Goal: Task Accomplishment & Management: Manage account settings

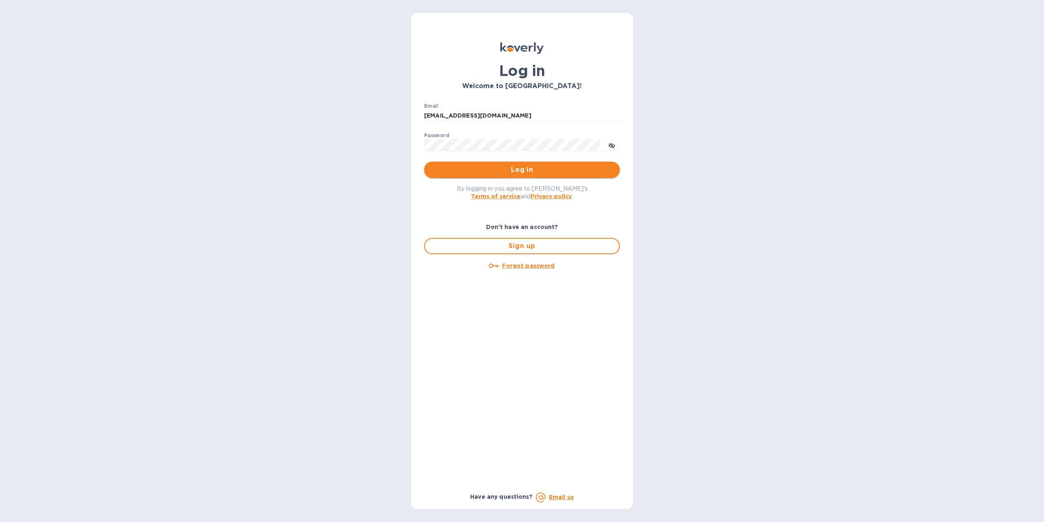
click at [513, 173] on span "Log in" at bounding box center [522, 170] width 183 height 10
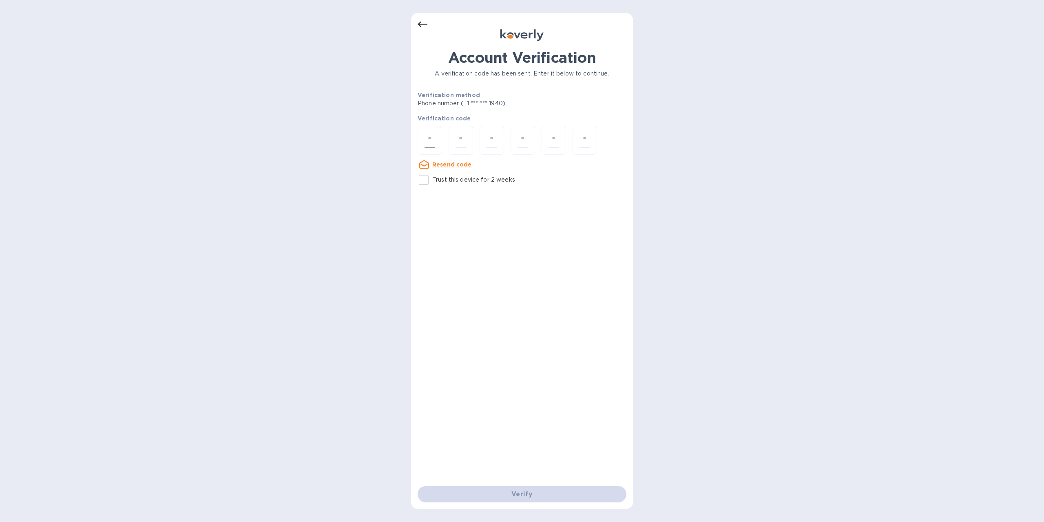
click at [432, 139] on input "number" at bounding box center [430, 140] width 11 height 15
type input "8"
type input "6"
type input "5"
type input "8"
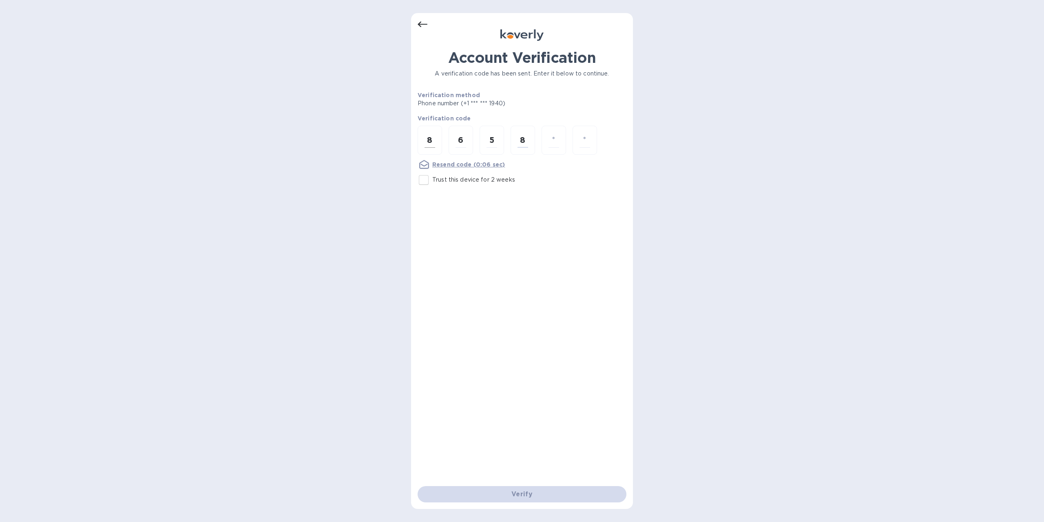
type input "2"
type input "4"
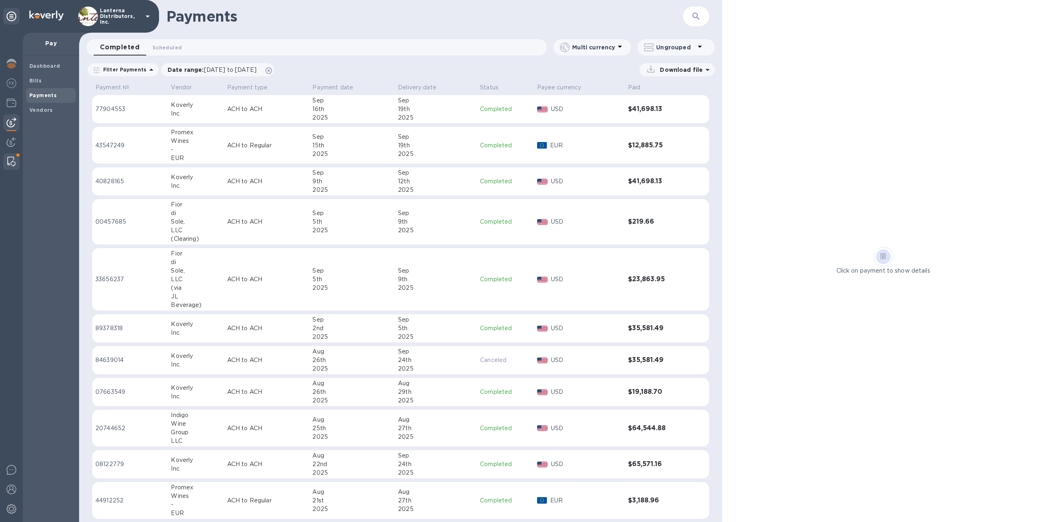
click at [13, 161] on img at bounding box center [11, 162] width 8 height 10
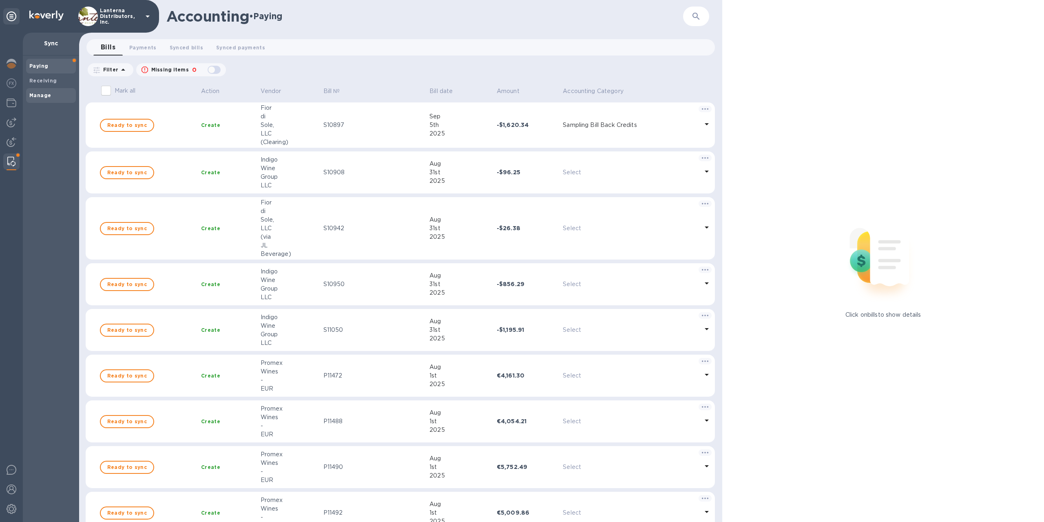
click at [52, 93] on span "Manage" at bounding box center [50, 95] width 43 height 8
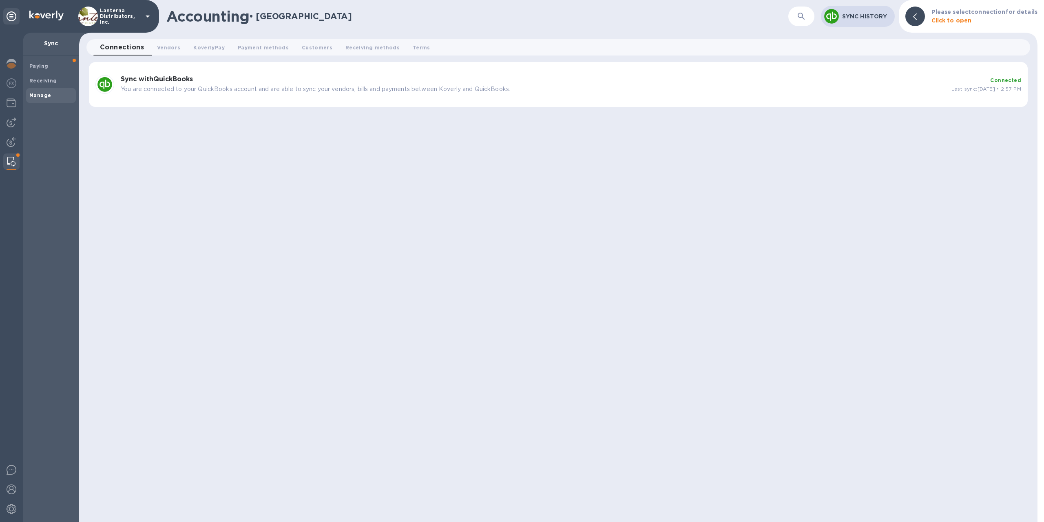
click at [285, 93] on p "You are connected to your QuickBooks account and are able to sync your vendors,…" at bounding box center [533, 89] width 824 height 9
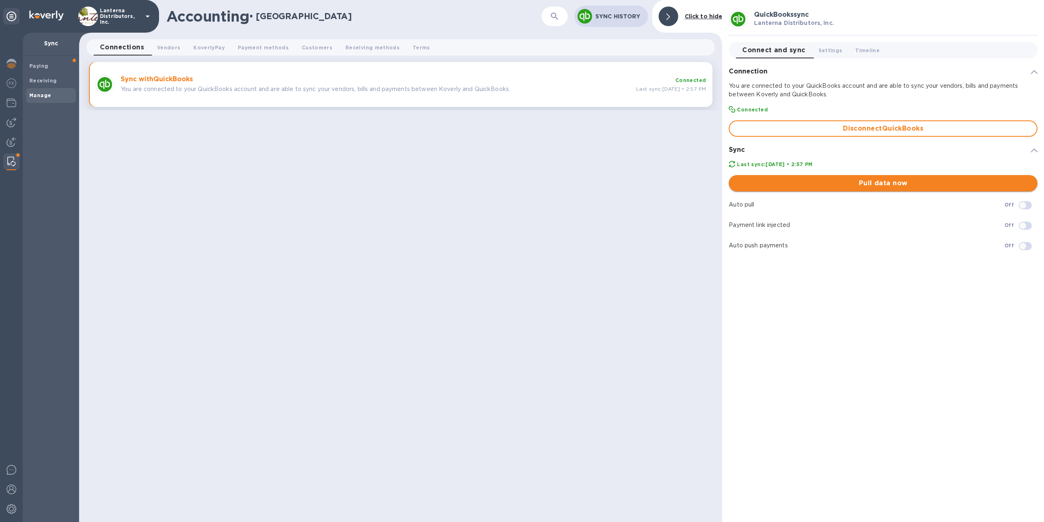
click at [833, 186] on span "Pull data now" at bounding box center [883, 183] width 296 height 10
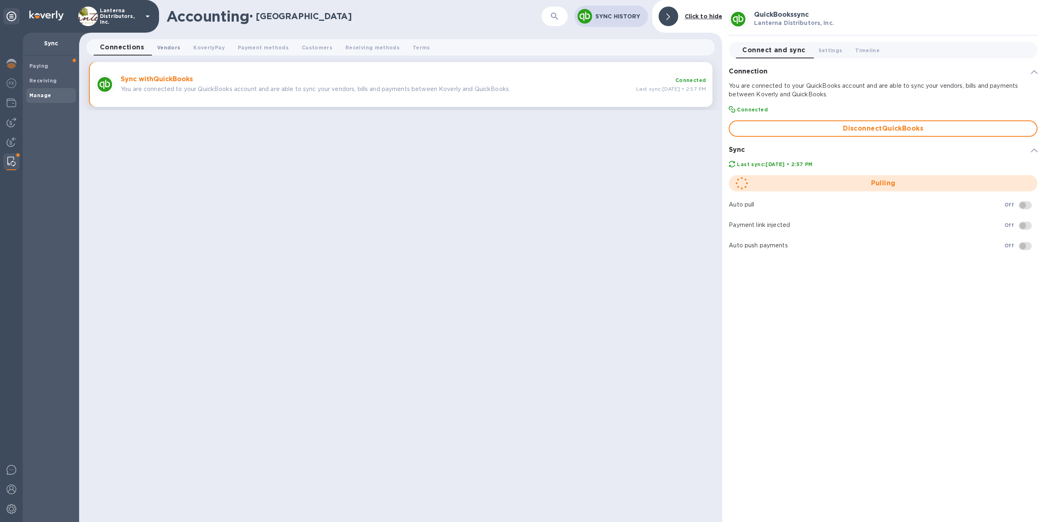
click at [182, 50] on button "Vendors 0" at bounding box center [169, 47] width 36 height 16
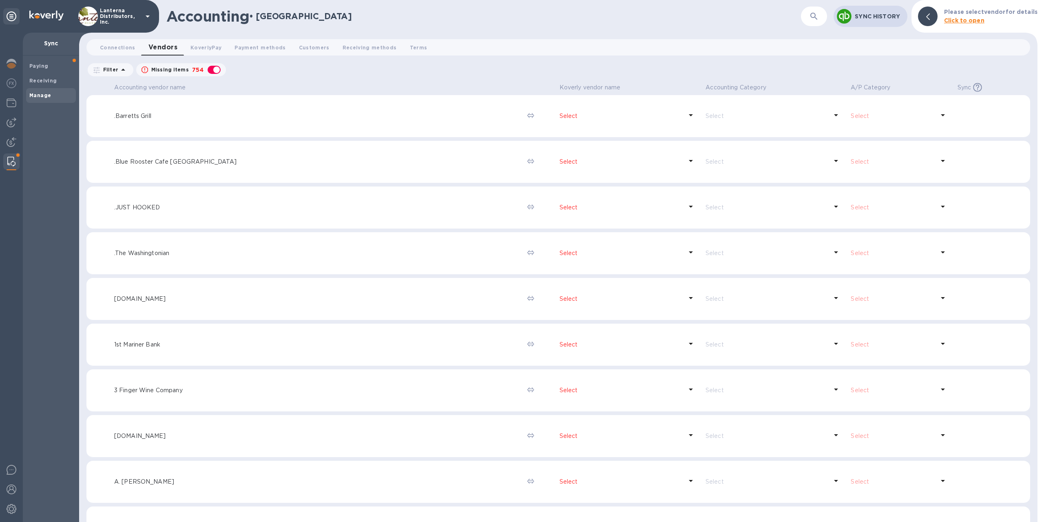
click at [812, 20] on icon "button" at bounding box center [814, 16] width 10 height 10
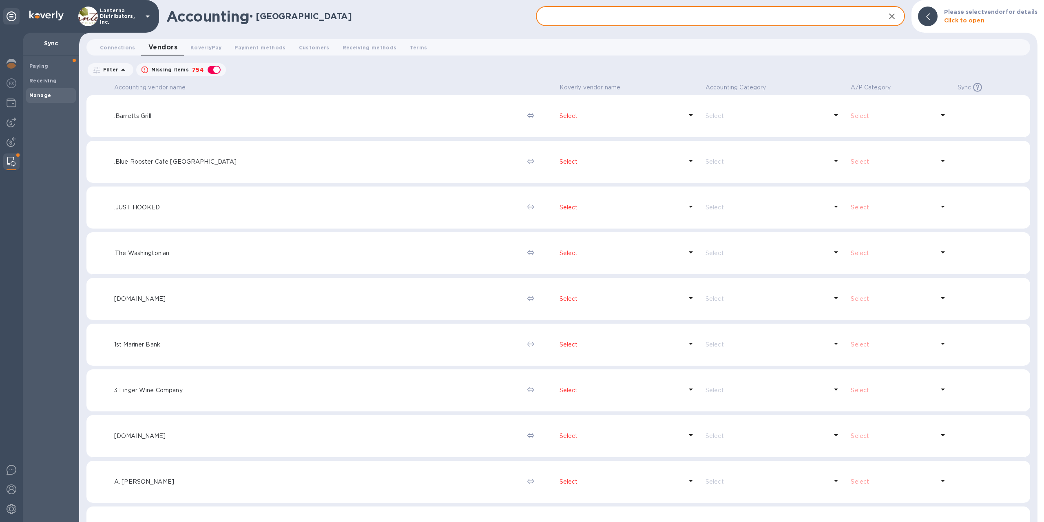
click at [564, 18] on input "text" at bounding box center [707, 17] width 343 height 20
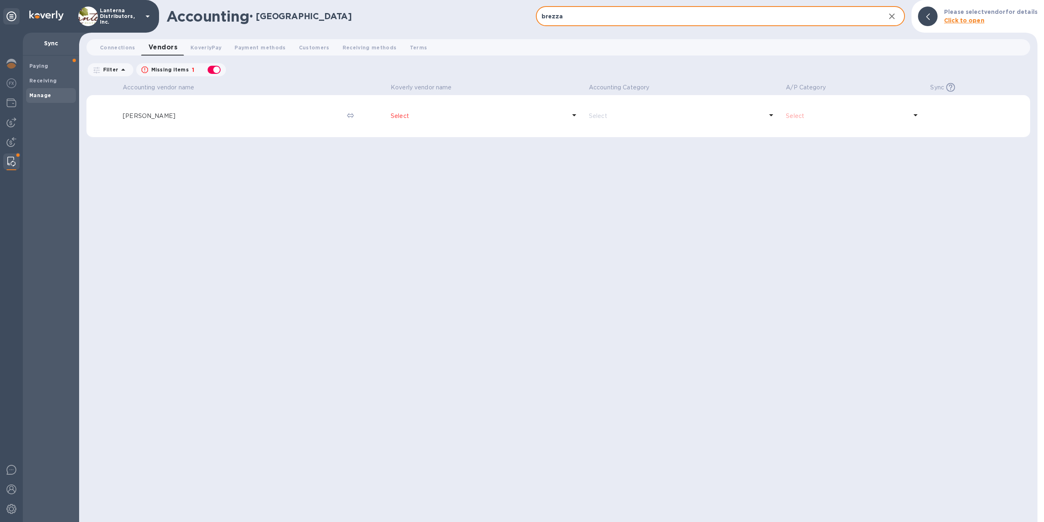
type input "brezza"
click at [210, 73] on div "button" at bounding box center [214, 69] width 16 height 11
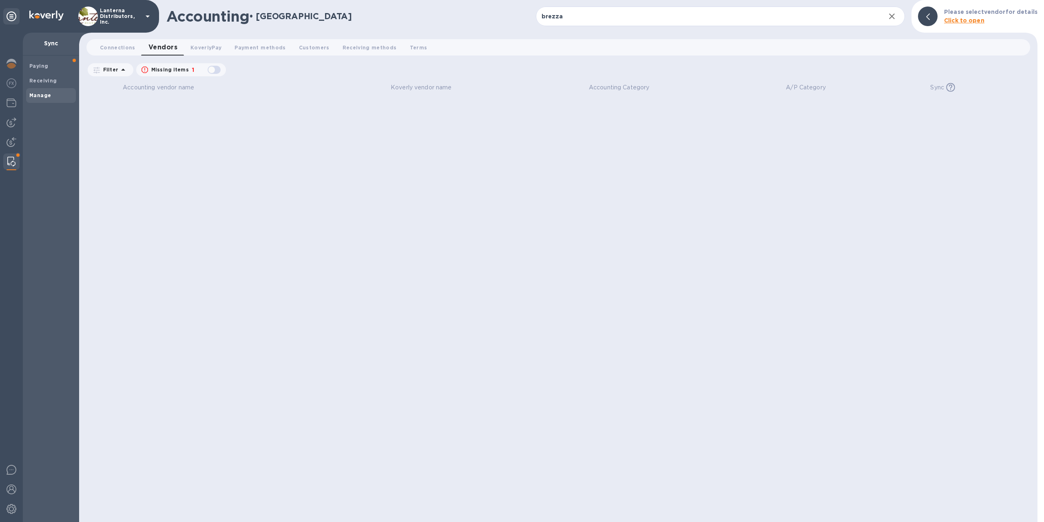
click at [212, 71] on div "button" at bounding box center [214, 69] width 16 height 11
checkbox input "true"
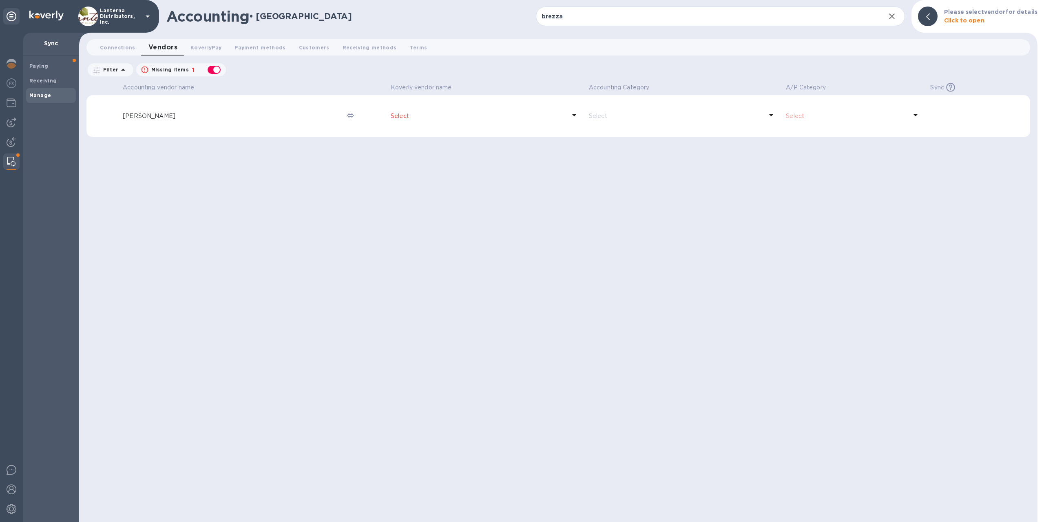
click at [405, 117] on p "Select" at bounding box center [478, 116] width 175 height 9
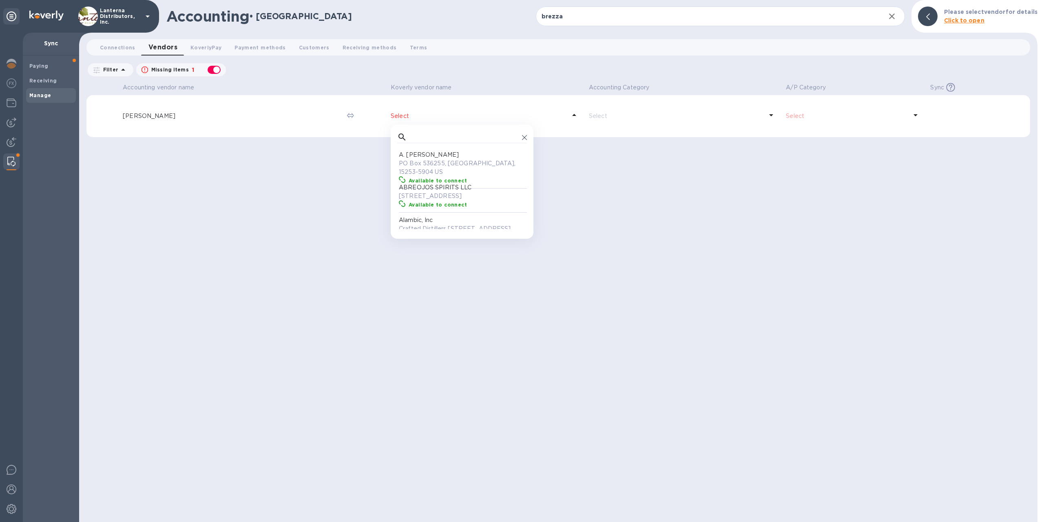
scroll to position [82, 130]
click at [432, 139] on input "text" at bounding box center [464, 137] width 109 height 12
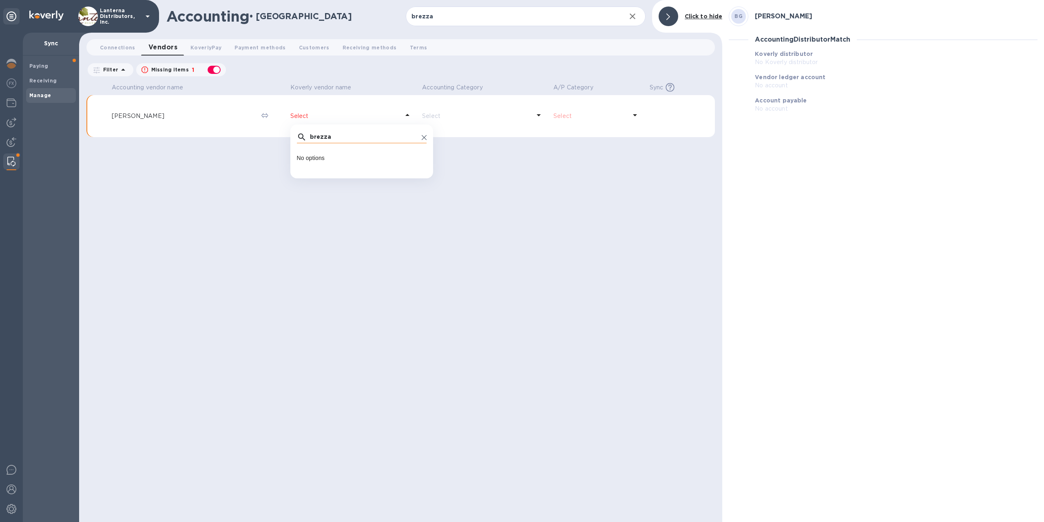
type input "brezza"
click at [422, 136] on div "brezza" at bounding box center [362, 137] width 130 height 12
click at [425, 138] on icon at bounding box center [424, 137] width 5 height 5
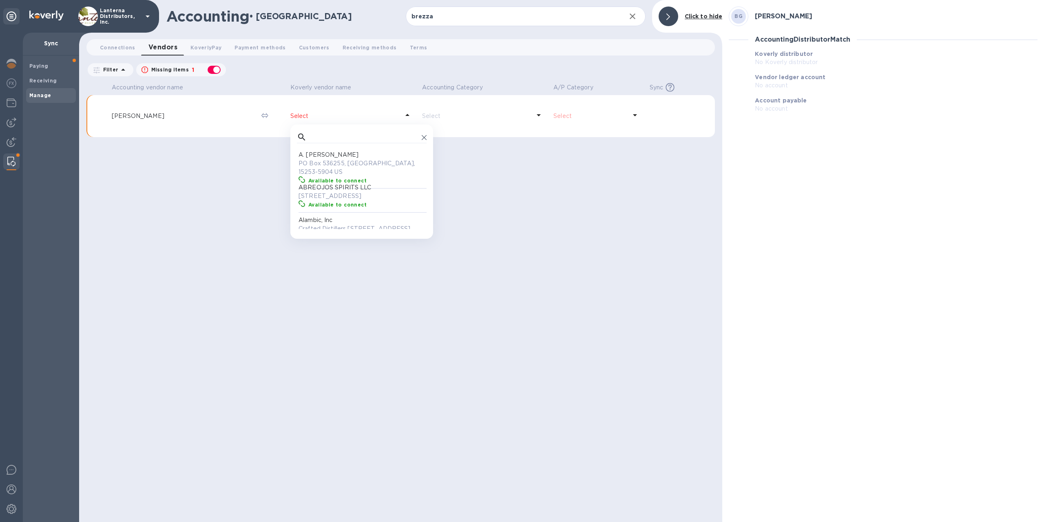
scroll to position [82, 130]
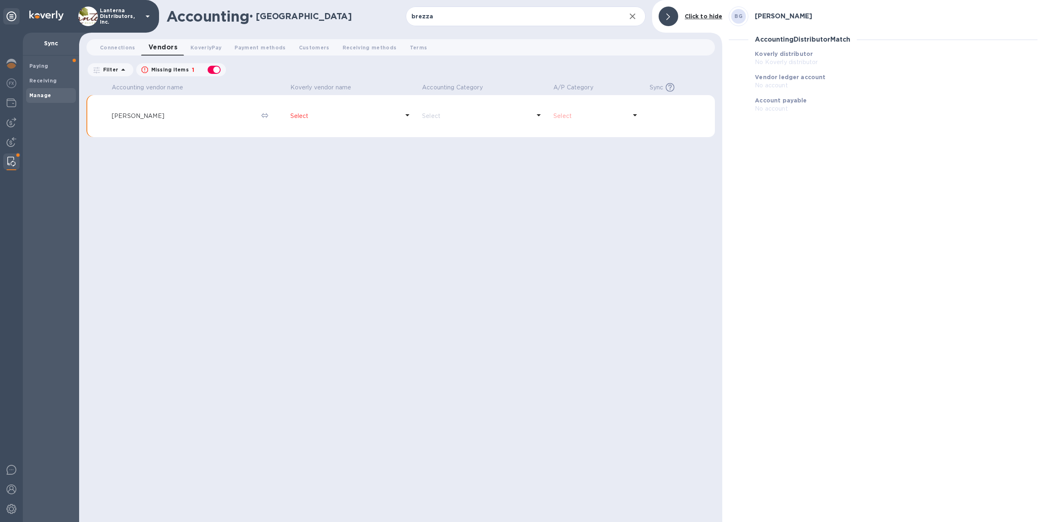
click at [672, 15] on div at bounding box center [669, 17] width 20 height 20
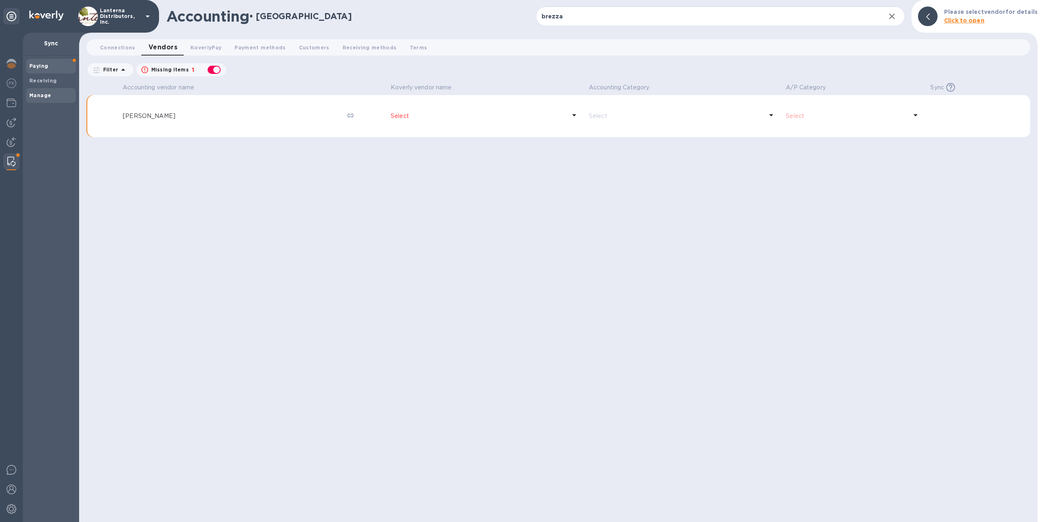
click at [38, 64] on b "Paying" at bounding box center [38, 66] width 19 height 6
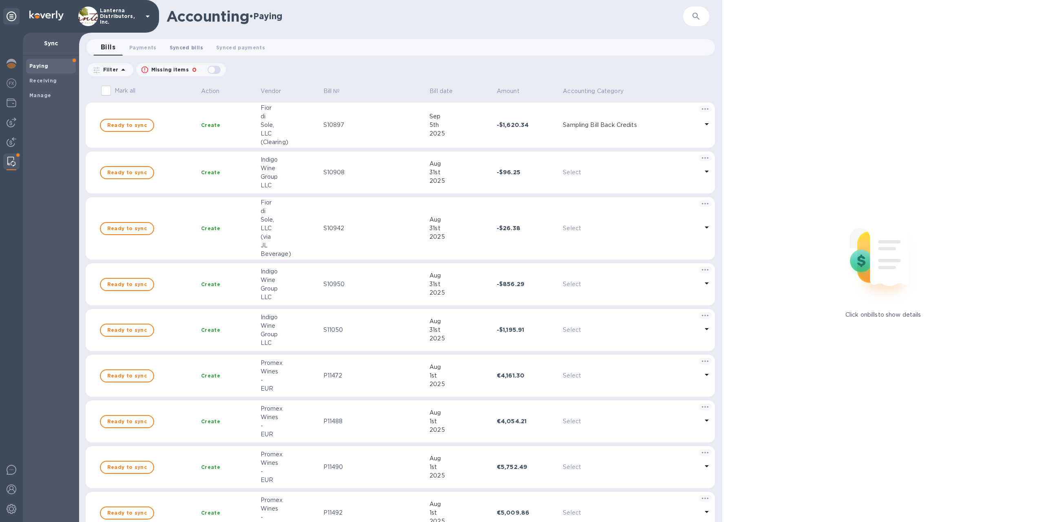
click at [184, 51] on span "Synced bills 0" at bounding box center [186, 47] width 33 height 9
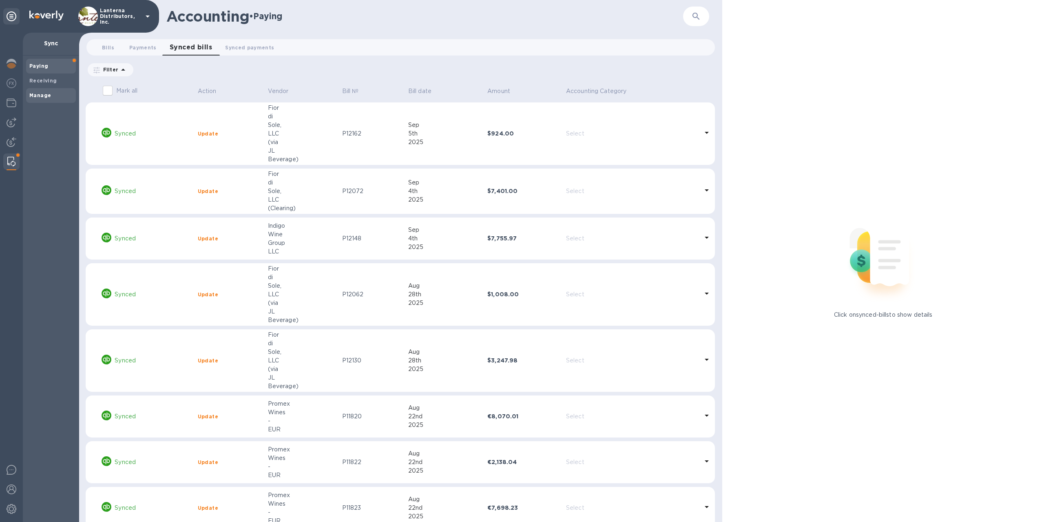
click at [38, 98] on b "Manage" at bounding box center [40, 95] width 22 height 6
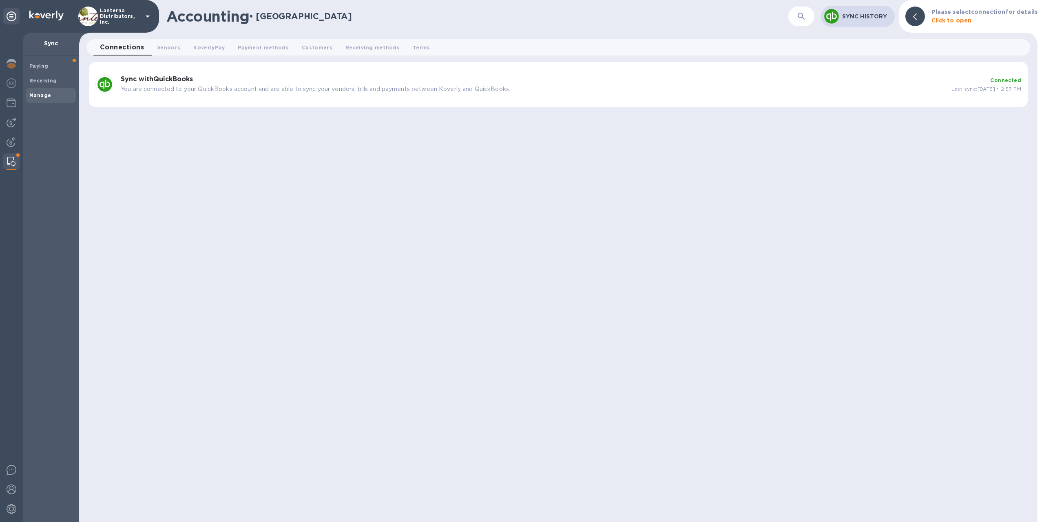
click at [351, 85] on p "You are connected to your QuickBooks account and are able to sync your vendors,…" at bounding box center [533, 89] width 824 height 9
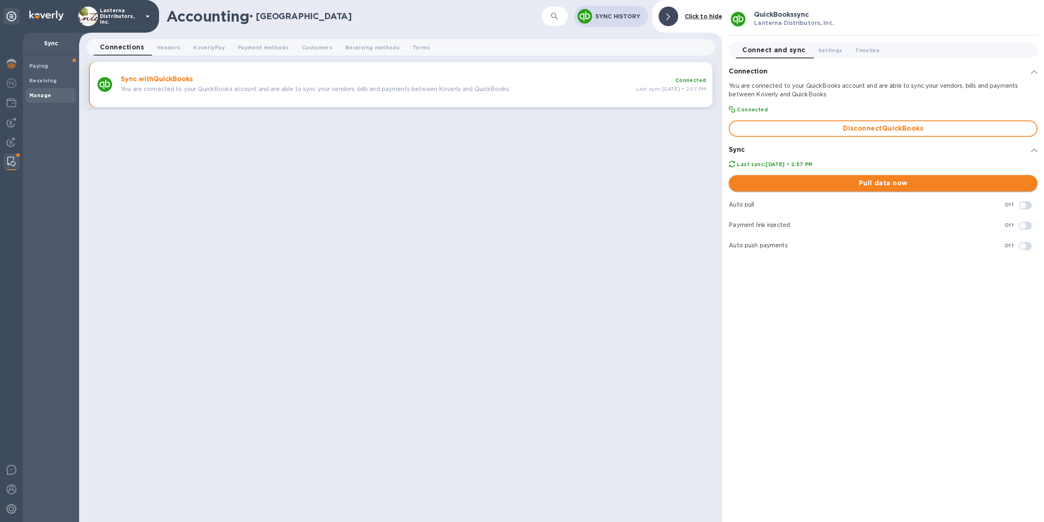
click at [817, 182] on span "Pull data now" at bounding box center [883, 183] width 296 height 10
click at [171, 48] on span "Vendors 0" at bounding box center [168, 47] width 23 height 9
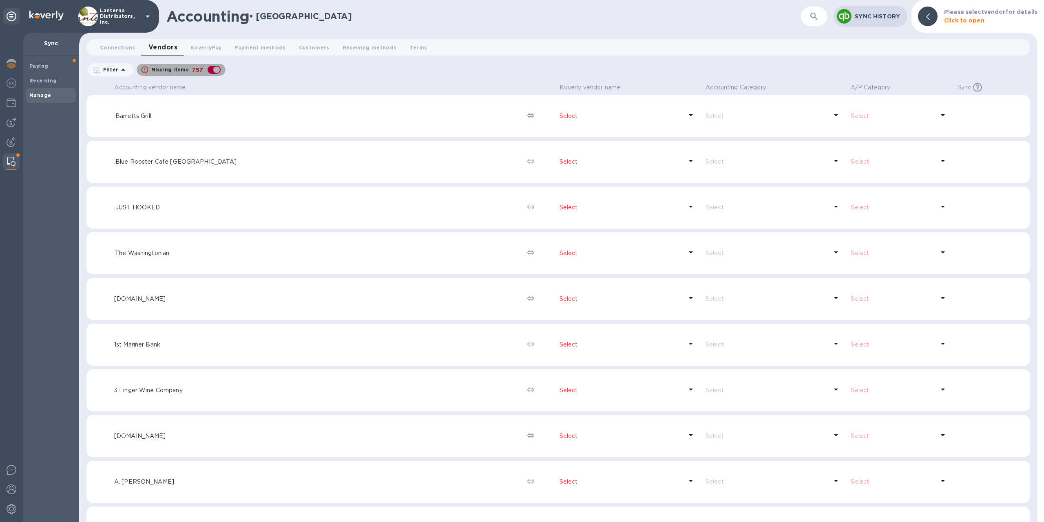
click at [213, 71] on div "button" at bounding box center [214, 69] width 16 height 11
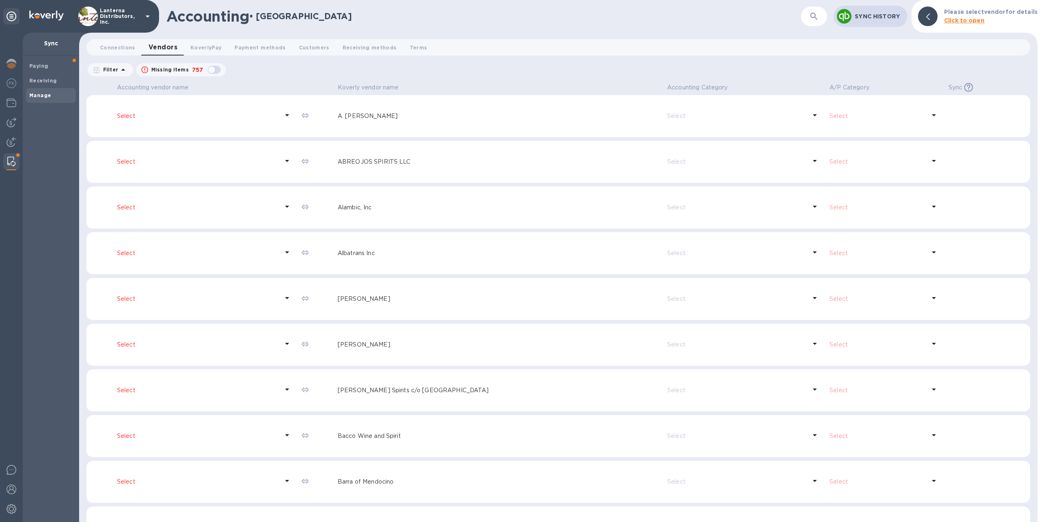
click at [213, 71] on div "button" at bounding box center [214, 69] width 16 height 11
checkbox input "true"
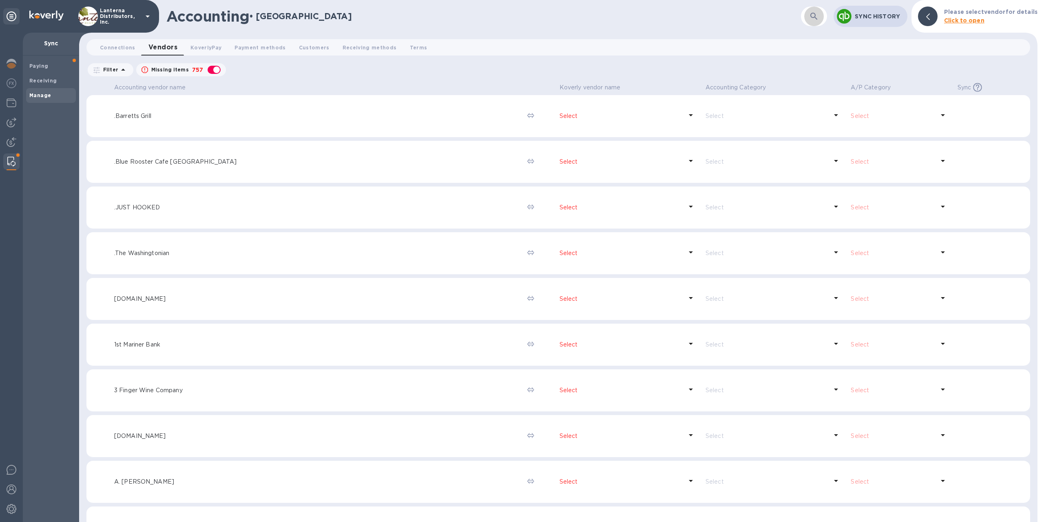
click at [821, 13] on button "button" at bounding box center [814, 17] width 20 height 20
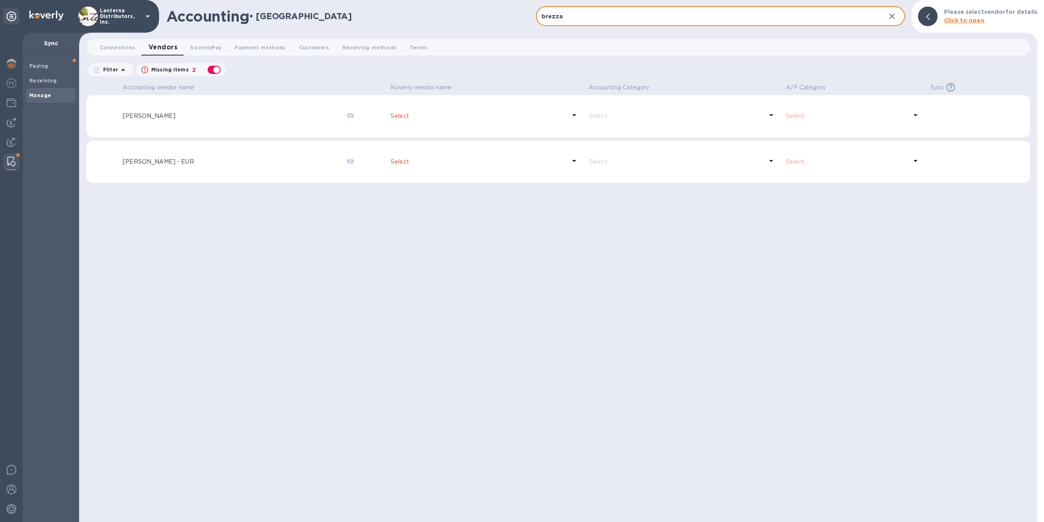
type input "brezza"
click at [118, 39] on button "Connections 0" at bounding box center [117, 47] width 49 height 16
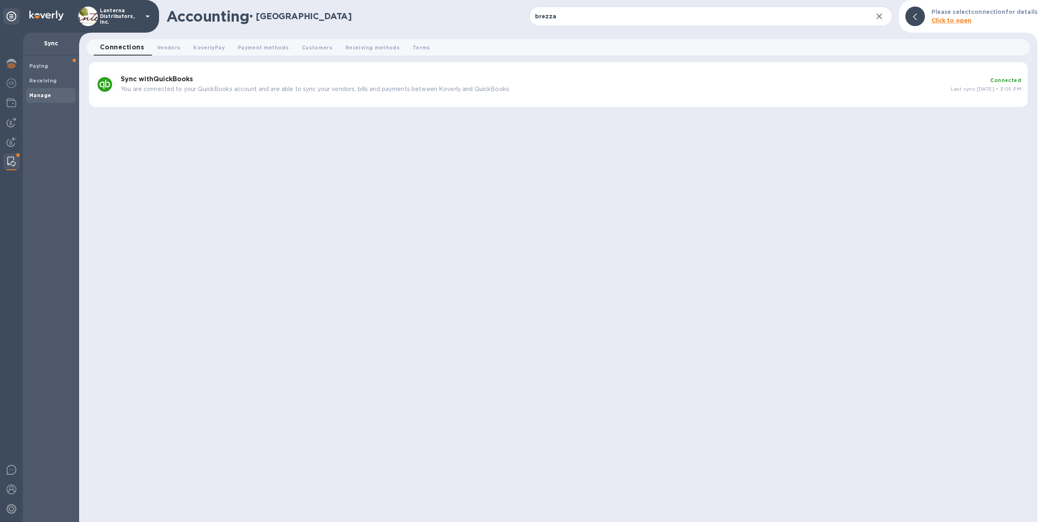
click at [173, 82] on b "Sync with QuickBooks" at bounding box center [157, 79] width 72 height 8
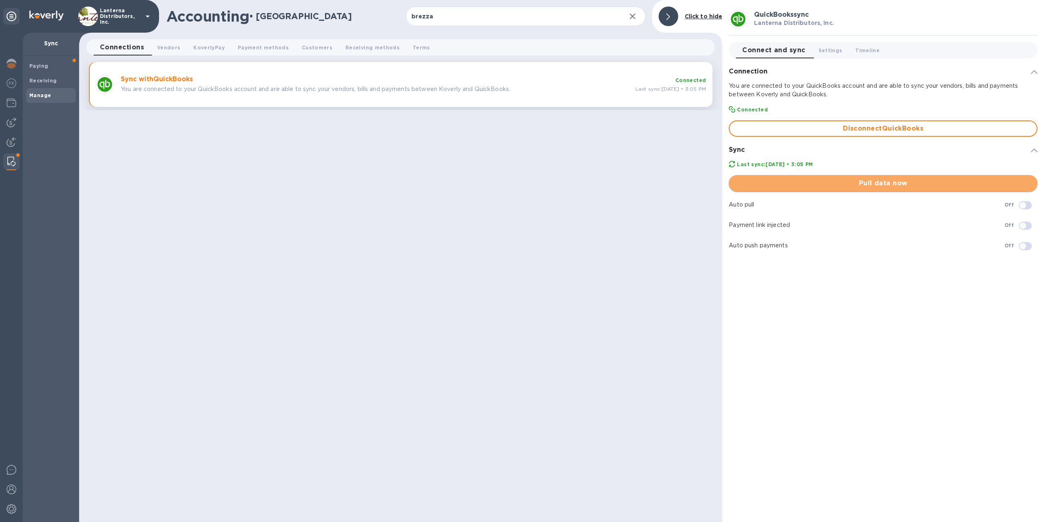
click at [925, 190] on button "Pull data now" at bounding box center [883, 183] width 309 height 16
